Goal: Task Accomplishment & Management: Manage account settings

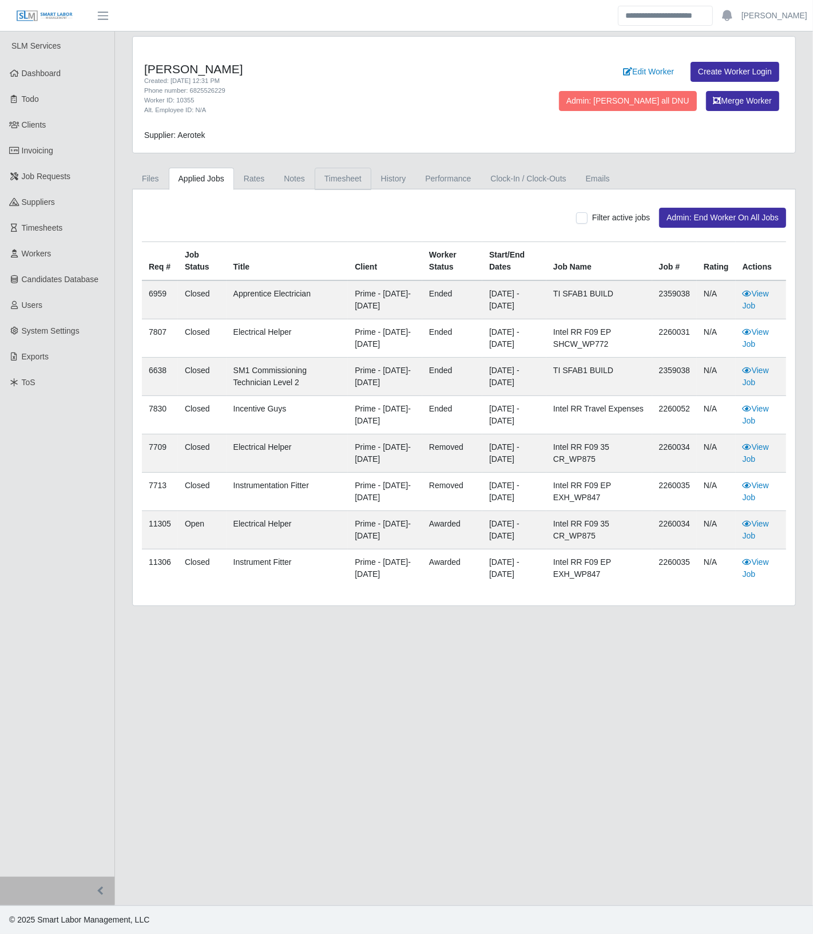
click at [340, 180] on link "Timesheet" at bounding box center [343, 179] width 57 height 22
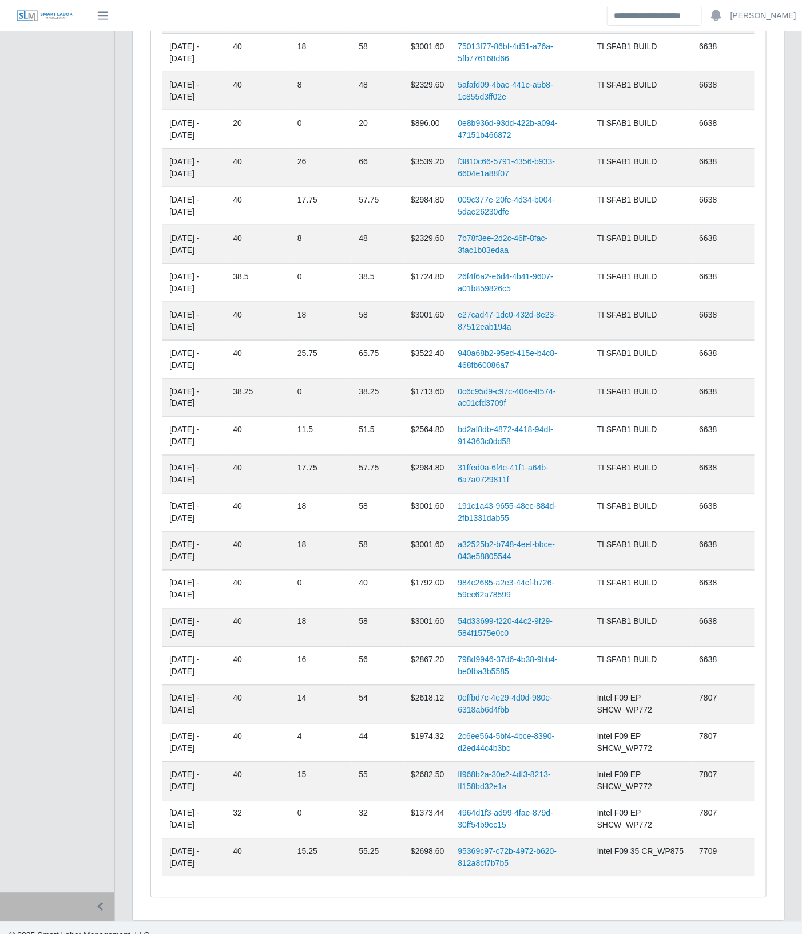
scroll to position [428, 0]
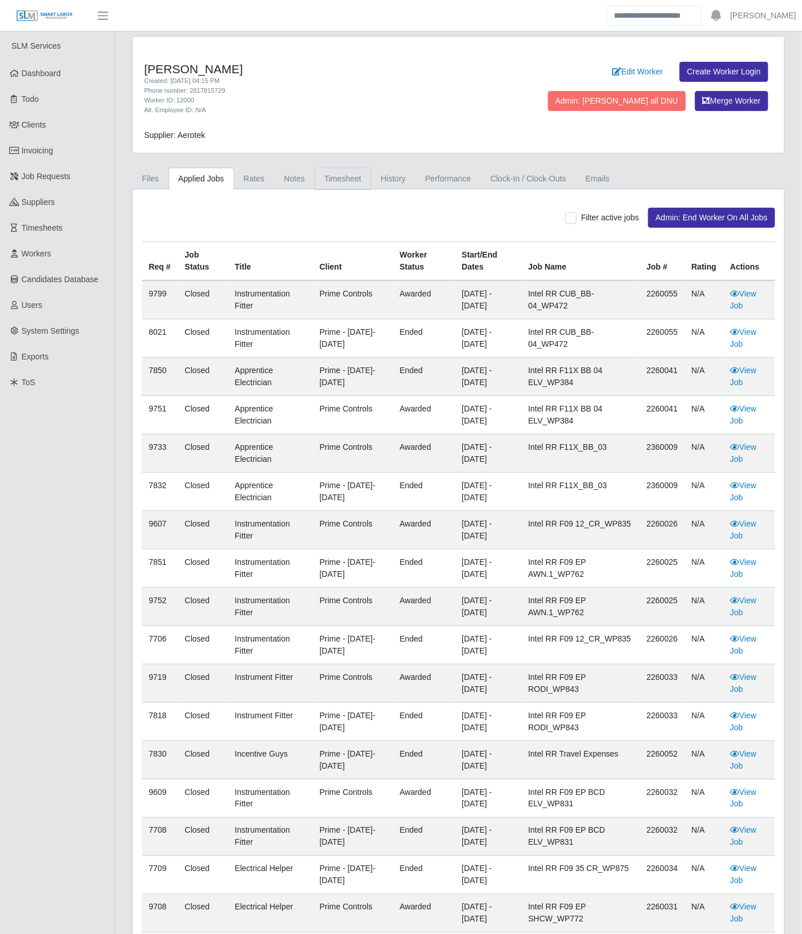
click at [335, 184] on link "Timesheet" at bounding box center [343, 179] width 57 height 22
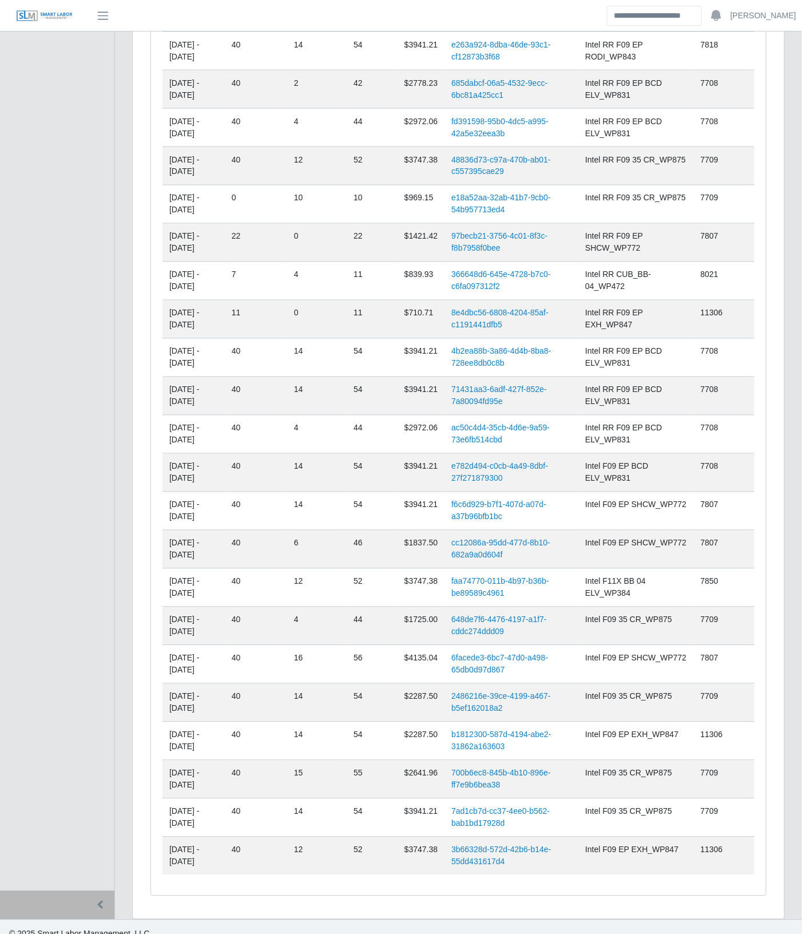
scroll to position [659, 0]
